Goal: Information Seeking & Learning: Learn about a topic

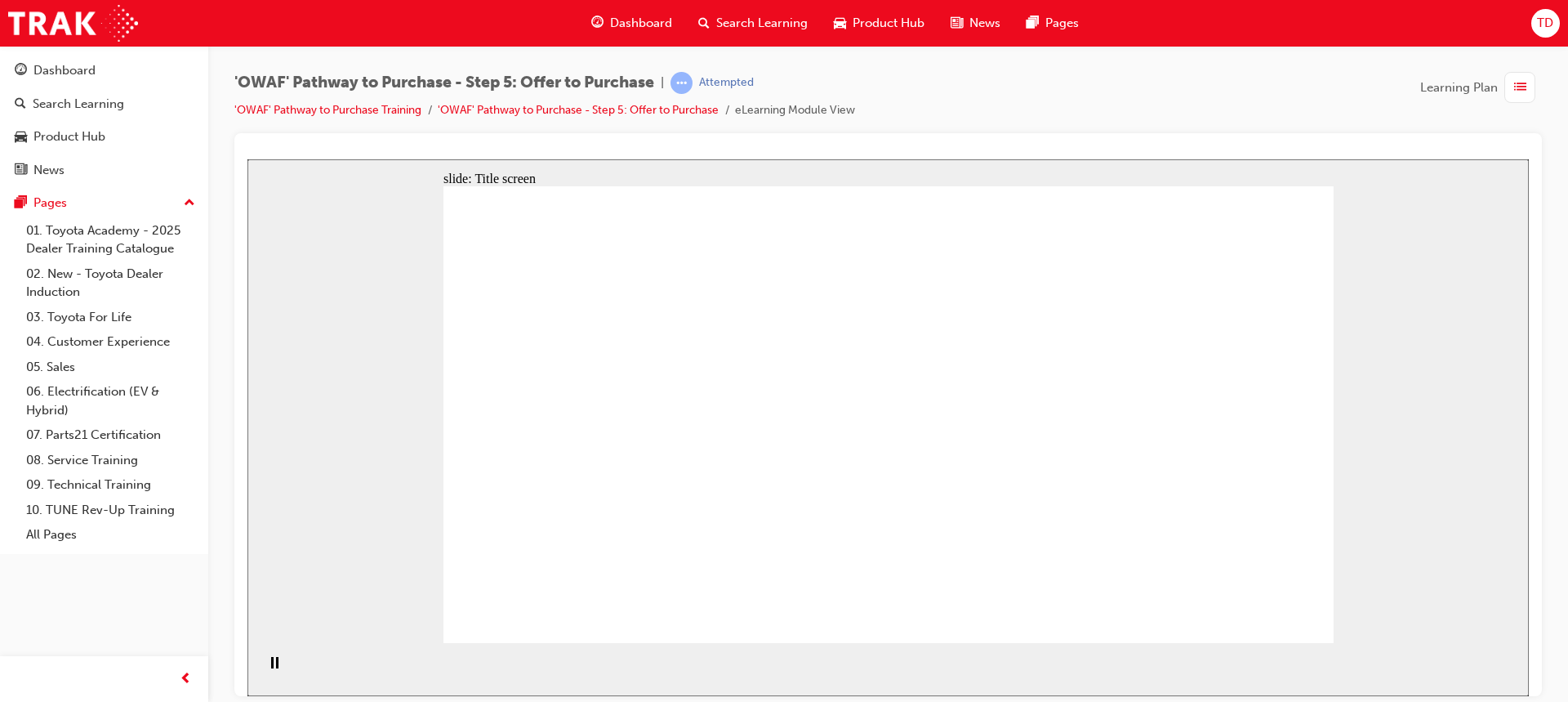
click at [405, 559] on div "slide: Title screen Oval 1 Rectangle 1 OWAF Toyota Pathway to Purchase Step 5: …" at bounding box center [889, 427] width 1282 height 537
drag, startPoint x: 582, startPoint y: 562, endPoint x: 573, endPoint y: 573, distance: 14.2
click at [271, 668] on rect "Pause (Ctrl+Alt+P)" at bounding box center [272, 662] width 3 height 12
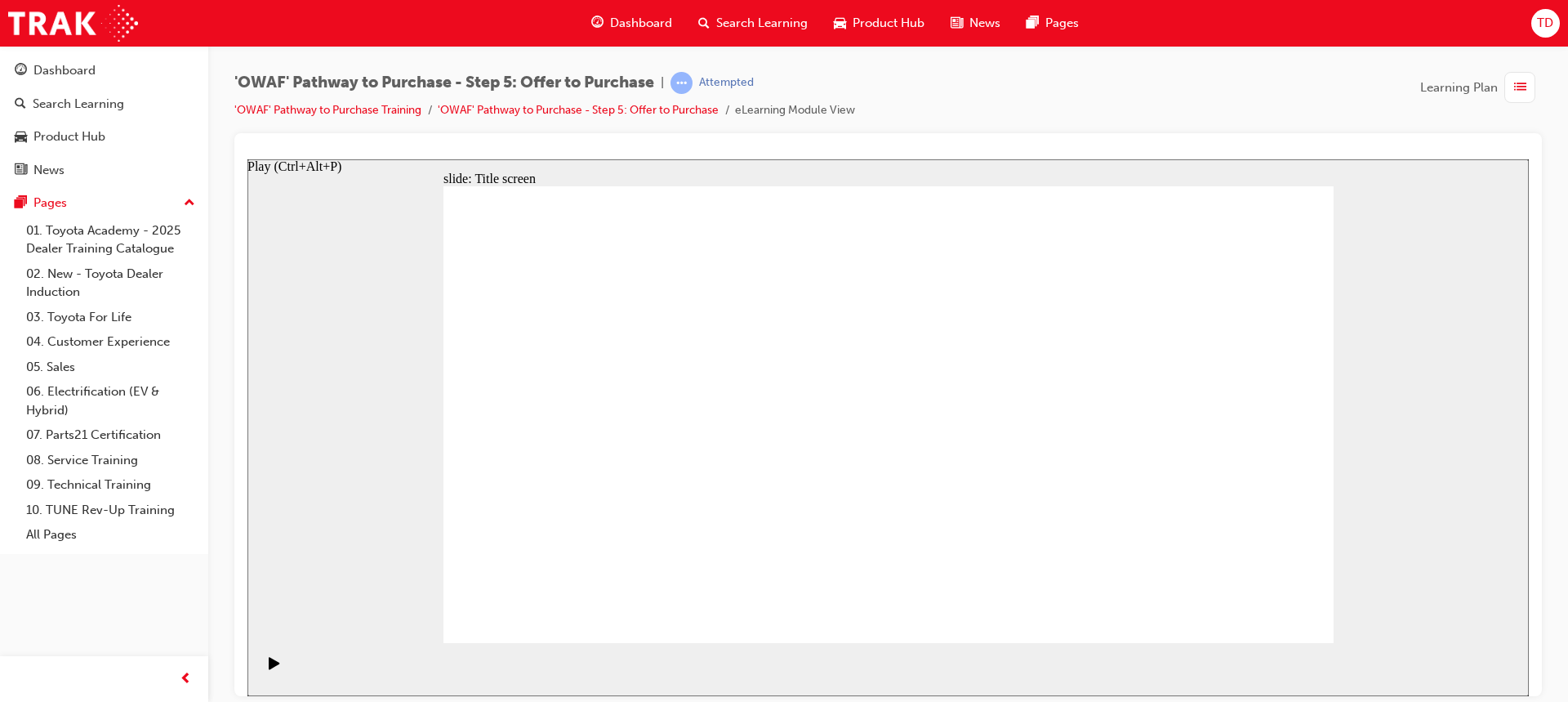
click at [269, 669] on icon "Play (Ctrl+Alt+P)" at bounding box center [273, 662] width 11 height 13
click at [577, 118] on li "'OWAF' Pathway to Purchase - Step 5: Offer to Purchase" at bounding box center [586, 110] width 297 height 19
click at [577, 114] on link "'OWAF' Pathway to Purchase - Step 5: Offer to Purchase" at bounding box center [578, 110] width 281 height 14
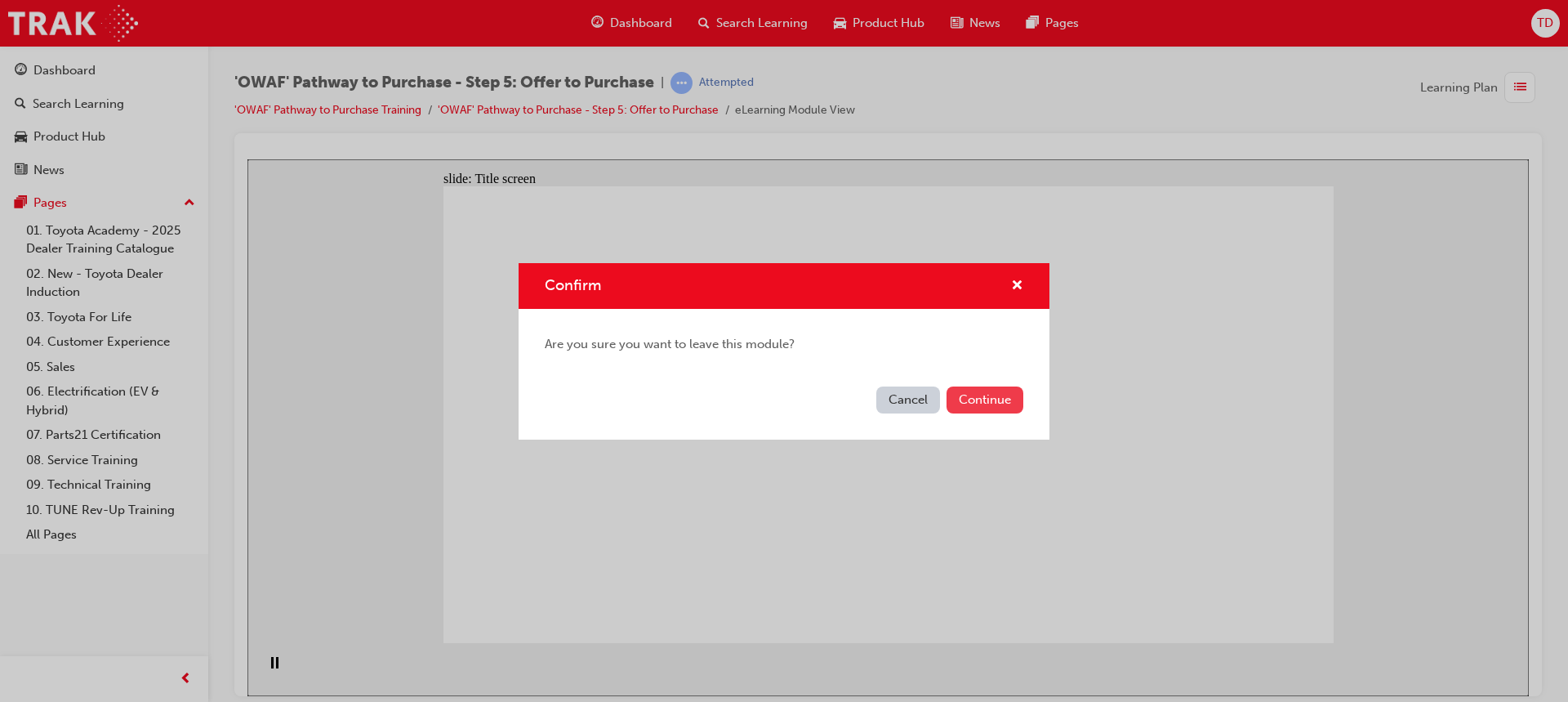
click at [1009, 407] on button "Continue" at bounding box center [985, 400] width 76 height 27
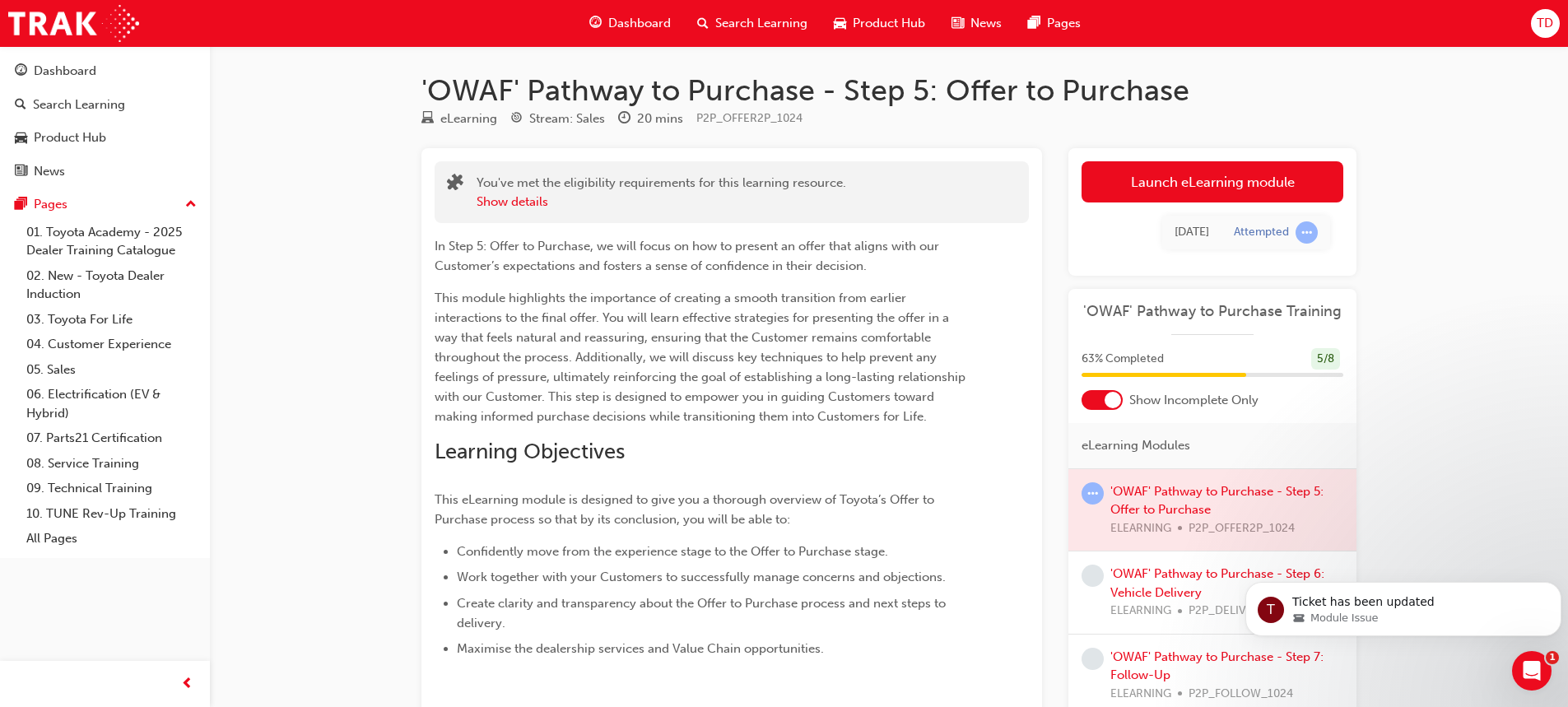
click at [1149, 203] on div "[DATE] Attempted" at bounding box center [1212, 232] width 262 height 60
click at [883, 363] on span "This module highlights the importance of creating a smooth transition from earl…" at bounding box center [701, 356] width 534 height 133
